Goal: Transaction & Acquisition: Purchase product/service

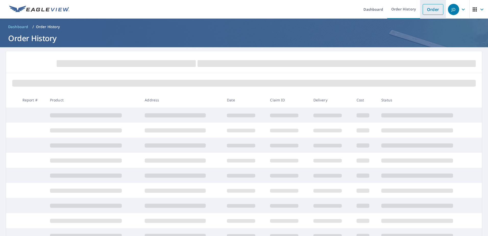
click at [428, 7] on link "Order" at bounding box center [433, 9] width 21 height 11
click at [423, 11] on link "Order" at bounding box center [433, 9] width 21 height 11
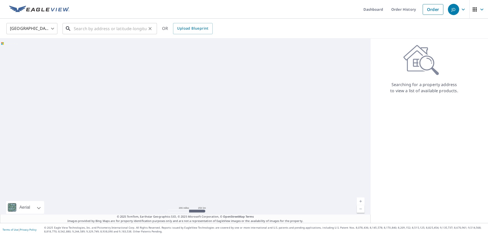
click at [109, 26] on input "text" at bounding box center [110, 28] width 73 height 14
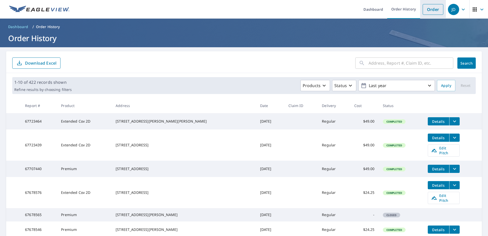
click at [432, 12] on link "Order" at bounding box center [433, 9] width 21 height 11
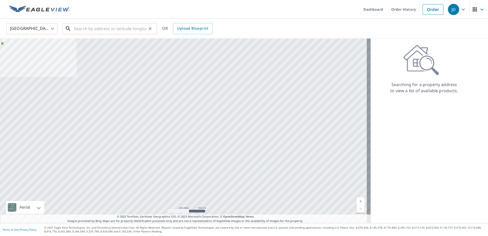
click at [125, 34] on div "​" at bounding box center [110, 28] width 94 height 11
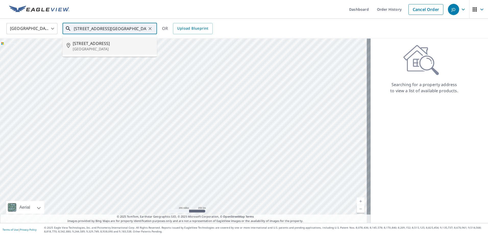
click at [90, 44] on span "[STREET_ADDRESS]" at bounding box center [113, 43] width 80 height 6
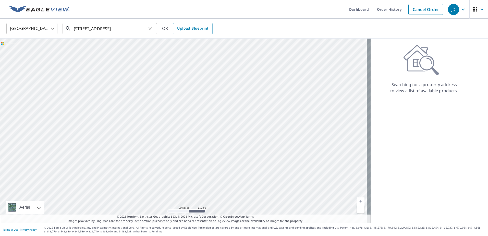
click at [140, 29] on input "[STREET_ADDRESS]" at bounding box center [110, 28] width 73 height 14
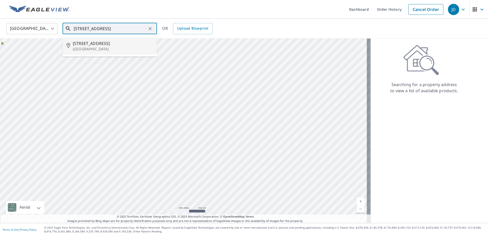
click at [101, 50] on p "[GEOGRAPHIC_DATA]" at bounding box center [113, 48] width 80 height 5
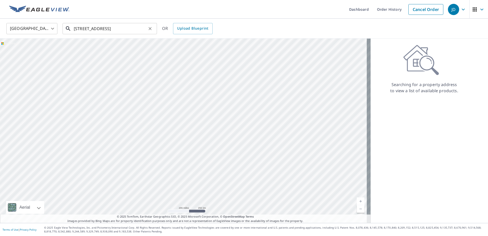
click at [138, 29] on input "[STREET_ADDRESS]" at bounding box center [110, 28] width 73 height 14
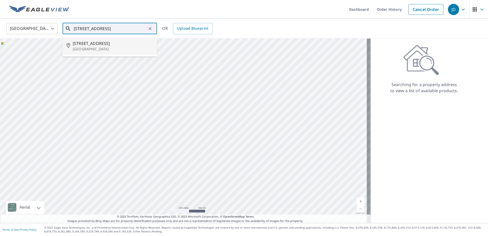
click at [106, 48] on p "[GEOGRAPHIC_DATA]" at bounding box center [113, 48] width 80 height 5
type input "[STREET_ADDRESS]"
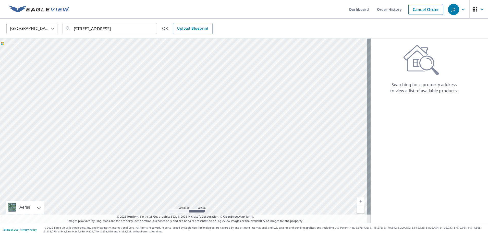
click at [239, 133] on div at bounding box center [185, 131] width 371 height 184
click at [424, 8] on link "Cancel Order" at bounding box center [425, 9] width 35 height 11
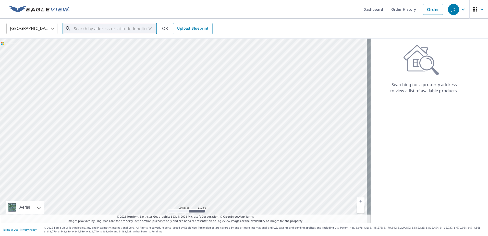
click at [93, 30] on input "text" at bounding box center [110, 28] width 73 height 14
click at [117, 43] on span "[STREET_ADDRESS]" at bounding box center [113, 43] width 80 height 6
type input "[STREET_ADDRESS]"
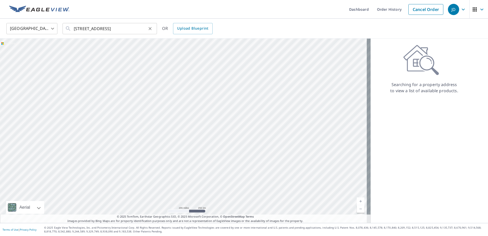
click at [150, 29] on icon "Clear" at bounding box center [150, 28] width 3 height 3
click at [117, 27] on input "text" at bounding box center [110, 28] width 73 height 14
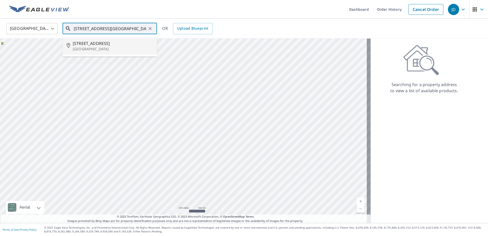
click at [94, 46] on p "[GEOGRAPHIC_DATA]" at bounding box center [113, 48] width 80 height 5
type input "[STREET_ADDRESS]"
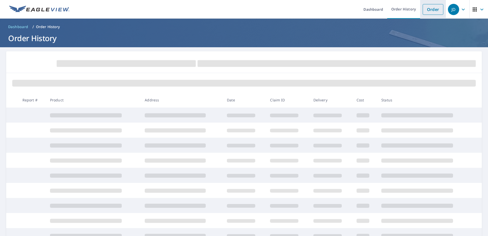
drag, startPoint x: 433, startPoint y: 11, endPoint x: 434, endPoint y: 17, distance: 5.9
click at [433, 11] on link "Order" at bounding box center [433, 9] width 21 height 11
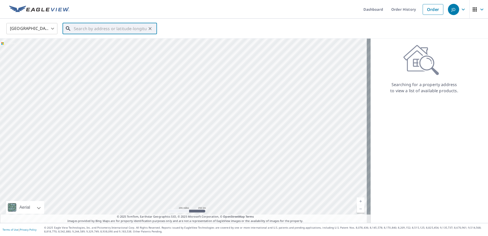
click at [84, 24] on input "text" at bounding box center [110, 28] width 73 height 14
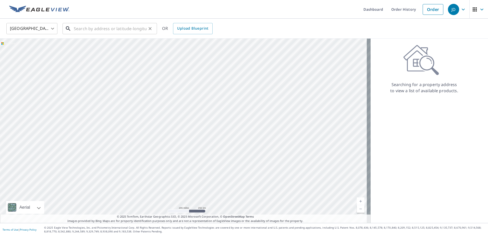
click at [134, 30] on input "text" at bounding box center [110, 28] width 73 height 14
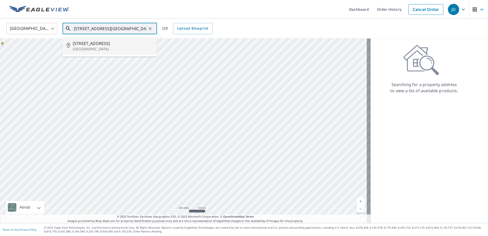
click at [88, 43] on span "[STREET_ADDRESS]" at bounding box center [113, 43] width 80 height 6
type input "[STREET_ADDRESS]"
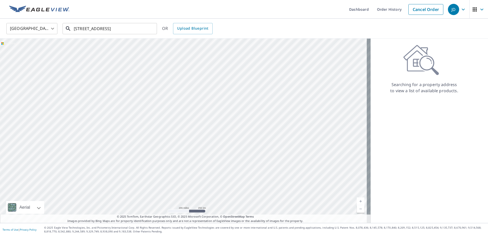
drag, startPoint x: 135, startPoint y: 29, endPoint x: 213, endPoint y: 28, distance: 78.1
click at [136, 29] on input "[STREET_ADDRESS]" at bounding box center [110, 28] width 73 height 14
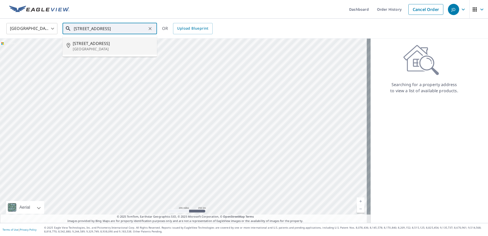
click at [103, 44] on span "[STREET_ADDRESS]" at bounding box center [113, 43] width 80 height 6
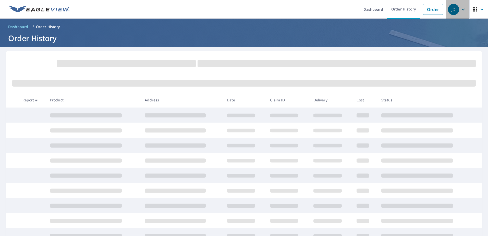
drag, startPoint x: 457, startPoint y: 9, endPoint x: 467, endPoint y: 40, distance: 32.5
click at [460, 9] on icon "button" at bounding box center [463, 9] width 6 height 6
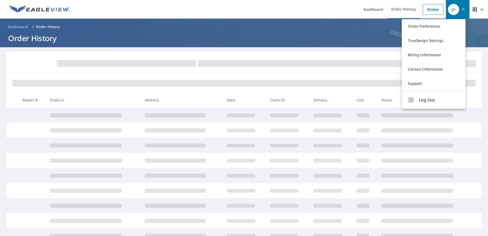
drag, startPoint x: 429, startPoint y: 101, endPoint x: 435, endPoint y: 103, distance: 6.0
click at [430, 101] on span "Log Out" at bounding box center [439, 100] width 40 height 6
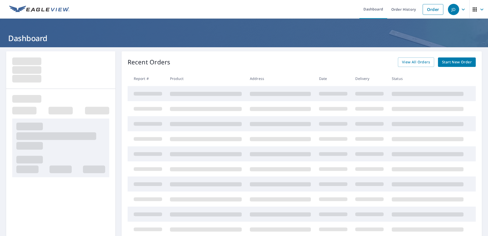
click at [457, 62] on span "Start New Order" at bounding box center [457, 62] width 30 height 6
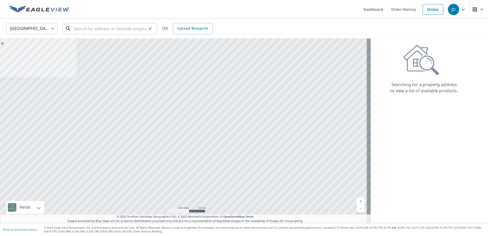
click at [84, 28] on input "text" at bounding box center [110, 28] width 73 height 14
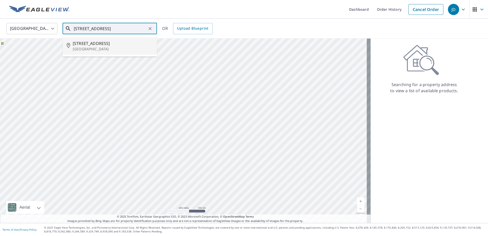
click at [108, 45] on span "[STREET_ADDRESS]" at bounding box center [113, 43] width 80 height 6
type input "[STREET_ADDRESS]"
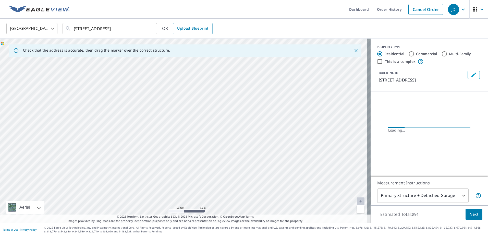
drag, startPoint x: 154, startPoint y: 105, endPoint x: 256, endPoint y: 191, distance: 133.8
click at [256, 191] on div "[STREET_ADDRESS]" at bounding box center [185, 131] width 371 height 184
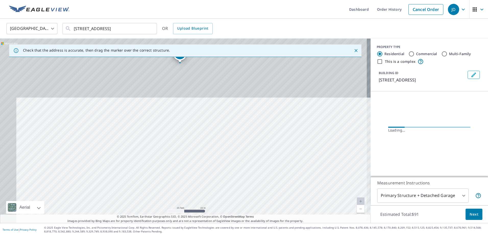
drag, startPoint x: 201, startPoint y: 114, endPoint x: 236, endPoint y: 209, distance: 100.8
click at [236, 210] on div "[STREET_ADDRESS]" at bounding box center [185, 131] width 371 height 184
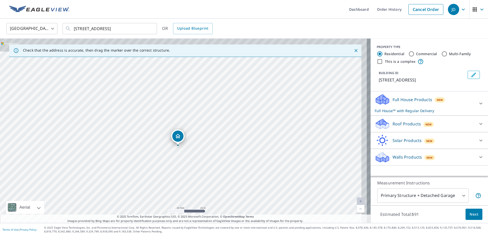
drag, startPoint x: 220, startPoint y: 141, endPoint x: 200, endPoint y: 183, distance: 46.0
click at [200, 183] on div "[STREET_ADDRESS]" at bounding box center [185, 131] width 371 height 184
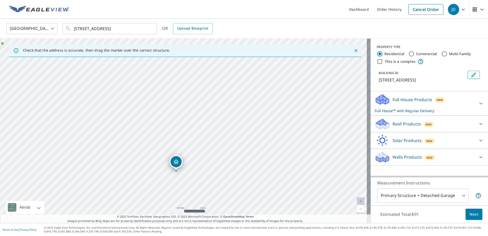
drag, startPoint x: 165, startPoint y: 165, endPoint x: 178, endPoint y: 164, distance: 12.3
click at [417, 128] on div "Roof Products New" at bounding box center [425, 124] width 100 height 12
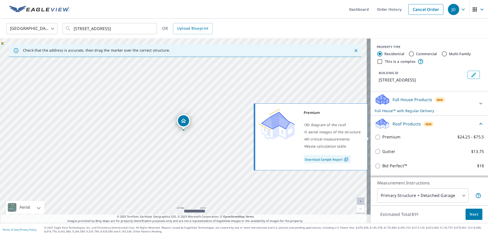
click at [390, 137] on p "Premium" at bounding box center [391, 137] width 18 height 6
click at [382, 137] on input "Premium $24.25 - $75.5" at bounding box center [379, 137] width 8 height 6
checkbox input "true"
checkbox input "false"
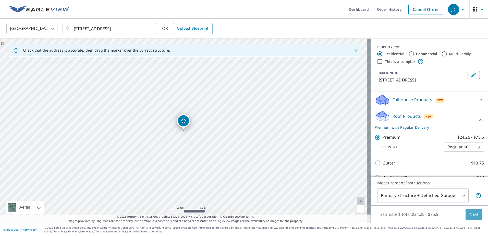
click at [472, 217] on button "Next" at bounding box center [473, 213] width 17 height 11
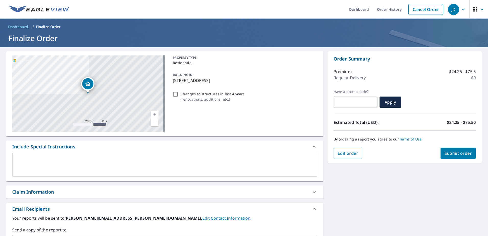
click at [448, 155] on span "Submit order" at bounding box center [458, 153] width 27 height 6
